Goal: Information Seeking & Learning: Learn about a topic

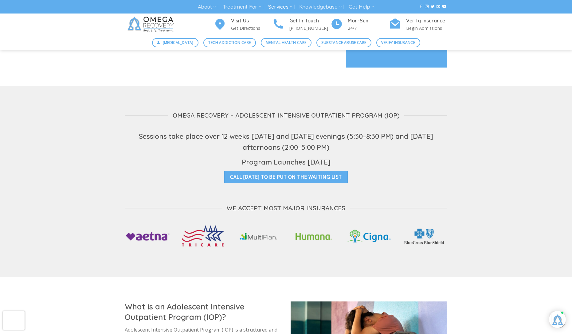
scroll to position [1057, 0]
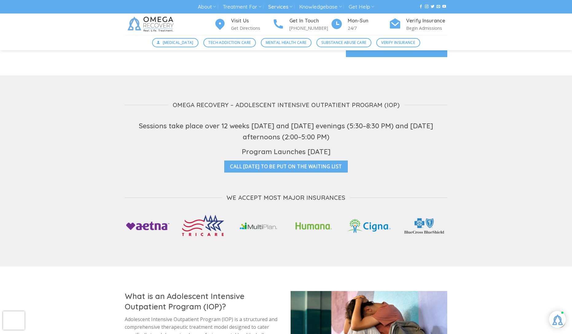
drag, startPoint x: 255, startPoint y: 143, endPoint x: 349, endPoint y: 147, distance: 94.5
click at [349, 147] on h4 "Program Launches [DATE]" at bounding box center [286, 151] width 323 height 11
drag, startPoint x: 349, startPoint y: 147, endPoint x: 293, endPoint y: 147, distance: 56.5
click at [293, 147] on h4 "Program Launches [DATE]" at bounding box center [286, 151] width 323 height 11
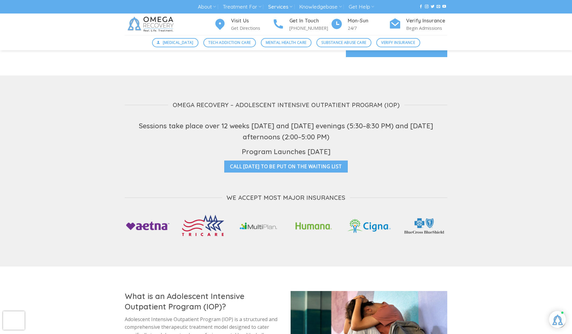
click at [293, 147] on h4 "Program Launches [DATE]" at bounding box center [286, 151] width 323 height 11
drag, startPoint x: 344, startPoint y: 145, endPoint x: 224, endPoint y: 112, distance: 124.8
click at [224, 120] on div "Sessions take place over 12 weeks on Monday and Wednesday evenings (5:30–8:30 P…" at bounding box center [286, 138] width 323 height 37
click at [224, 120] on h4 "Sessions take place over 12 weeks [DATE] and [DATE] evenings (5:30–8:30 PM) and…" at bounding box center [286, 131] width 323 height 22
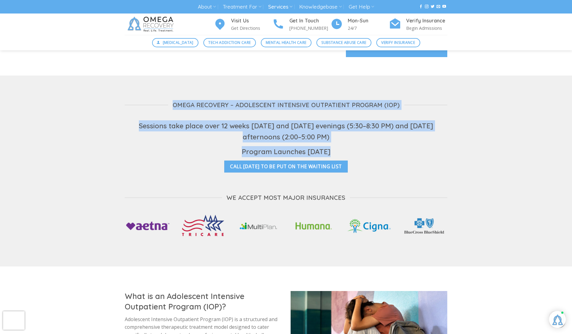
drag, startPoint x: 141, startPoint y: 90, endPoint x: 365, endPoint y: 151, distance: 231.8
click at [365, 151] on div "Omega Recovery – Adolescent Intensive Outpatient Program (IOP) Sessions take pl…" at bounding box center [286, 166] width 323 height 163
drag, startPoint x: 365, startPoint y: 151, endPoint x: 135, endPoint y: 93, distance: 237.4
click at [135, 93] on div "Omega Recovery – Adolescent Intensive Outpatient Program (IOP) Sessions take pl…" at bounding box center [286, 166] width 323 height 163
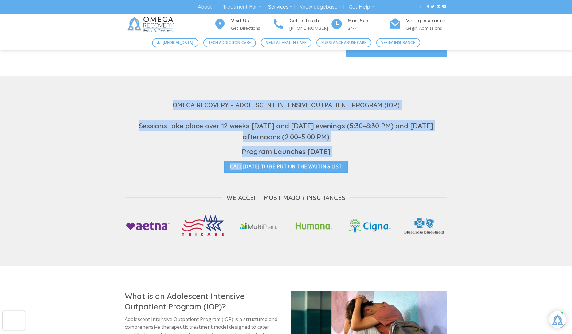
click at [136, 100] on h3 "Omega Recovery – Adolescent Intensive Outpatient Program (IOP)" at bounding box center [286, 105] width 323 height 10
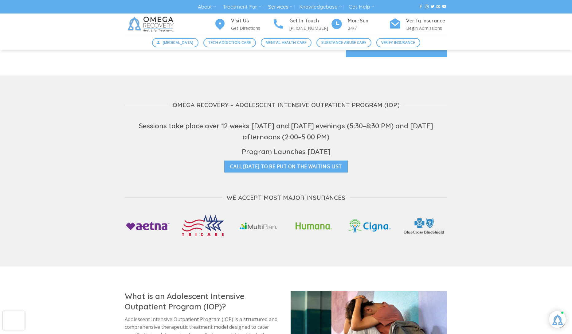
drag, startPoint x: 135, startPoint y: 91, endPoint x: 336, endPoint y: 128, distance: 204.4
click at [336, 128] on div "Omega Recovery – Adolescent Intensive Outpatient Program (IOP) Sessions take pl…" at bounding box center [286, 166] width 323 height 163
click at [340, 132] on h4 "Sessions take place over 12 weeks [DATE] and [DATE] evenings (5:30–8:30 PM) and…" at bounding box center [286, 131] width 323 height 22
drag, startPoint x: 347, startPoint y: 144, endPoint x: 182, endPoint y: 98, distance: 171.5
click at [182, 98] on div "Omega Recovery – Adolescent Intensive Outpatient Program (IOP) Sessions take pl…" at bounding box center [286, 166] width 323 height 163
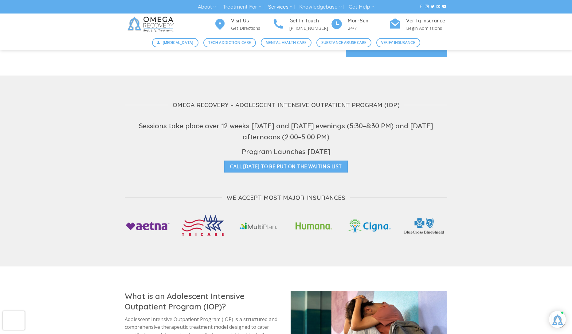
click at [182, 100] on span "Omega Recovery – Adolescent Intensive Outpatient Program (IOP)" at bounding box center [286, 105] width 227 height 10
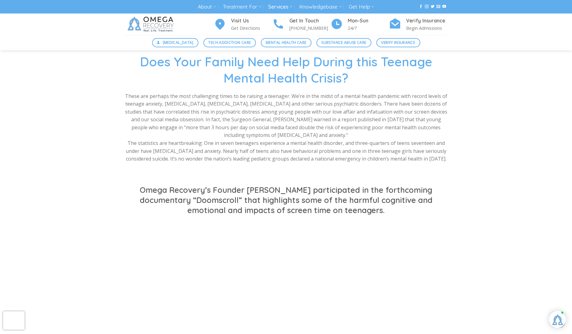
scroll to position [23, 0]
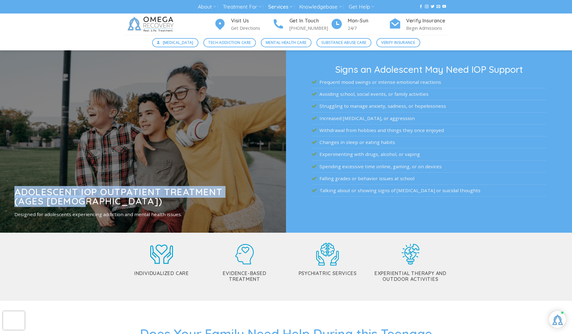
drag, startPoint x: 84, startPoint y: 205, endPoint x: 17, endPoint y: 192, distance: 68.6
click at [16, 191] on h3 "Adolescent IOP Outpatient Treatment (Ages [DEMOGRAPHIC_DATA])" at bounding box center [134, 196] width 240 height 19
click at [17, 192] on strong "Adolescent IOP Outpatient Treatment (Ages [DEMOGRAPHIC_DATA])" at bounding box center [118, 196] width 208 height 21
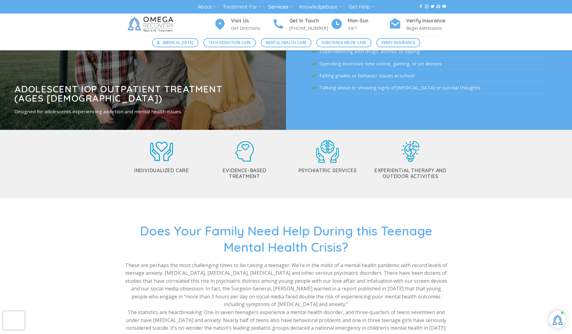
scroll to position [0, 0]
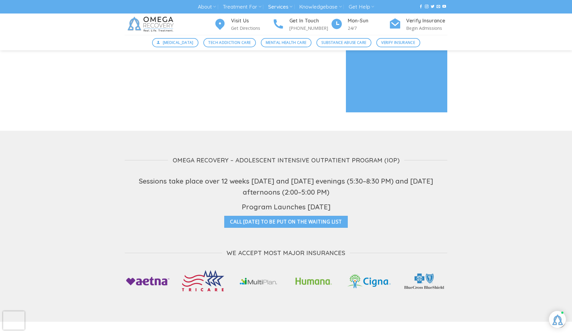
scroll to position [1050, 0]
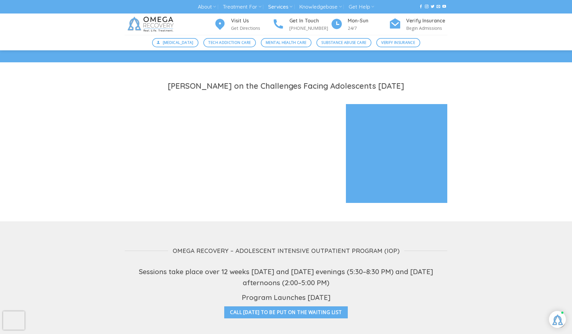
scroll to position [553, 0]
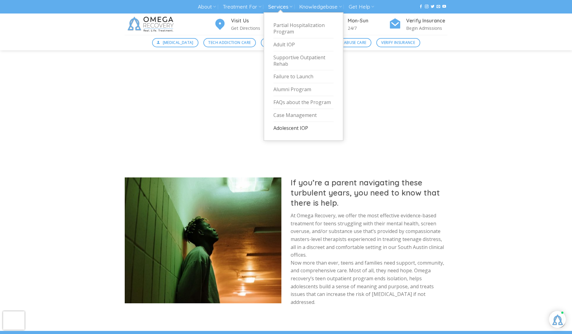
click at [283, 128] on link "Adolescent IOP" at bounding box center [303, 128] width 60 height 13
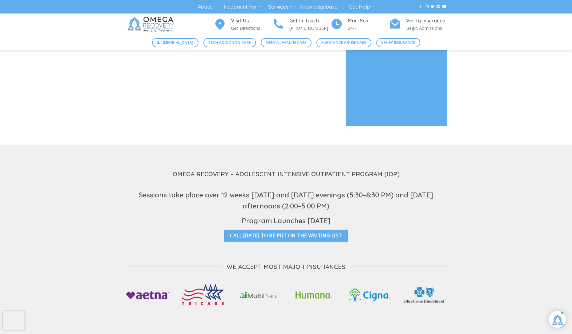
scroll to position [1041, 0]
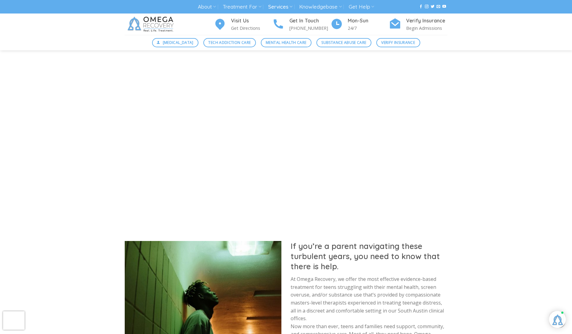
scroll to position [237, 0]
